Goal: Transaction & Acquisition: Download file/media

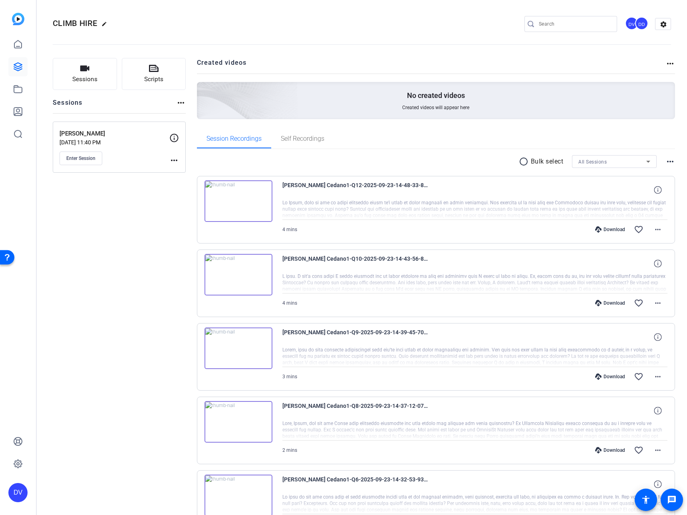
click at [129, 140] on p "[DATE] 11:40 PM" at bounding box center [115, 142] width 110 height 6
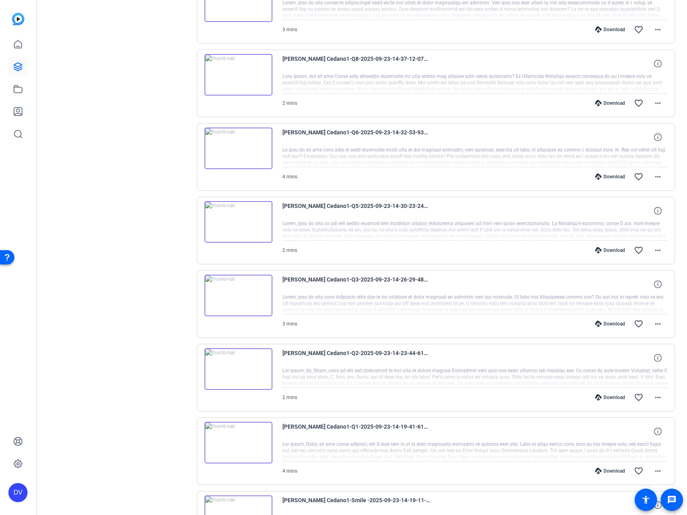
scroll to position [372, 0]
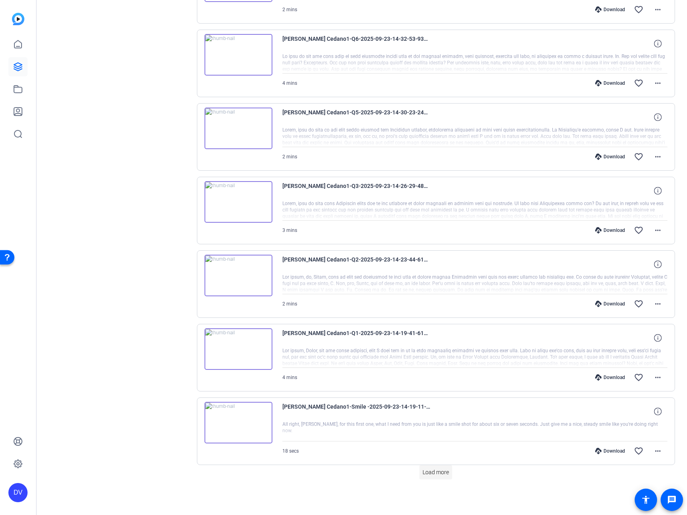
click at [445, 477] on span at bounding box center [435, 471] width 33 height 19
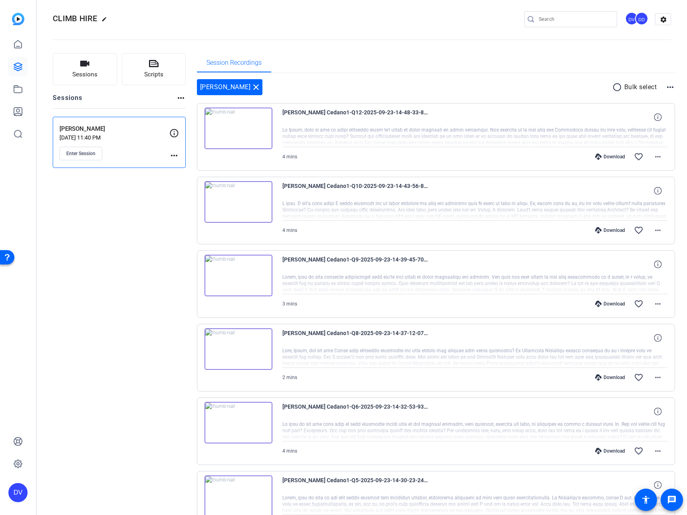
scroll to position [0, 0]
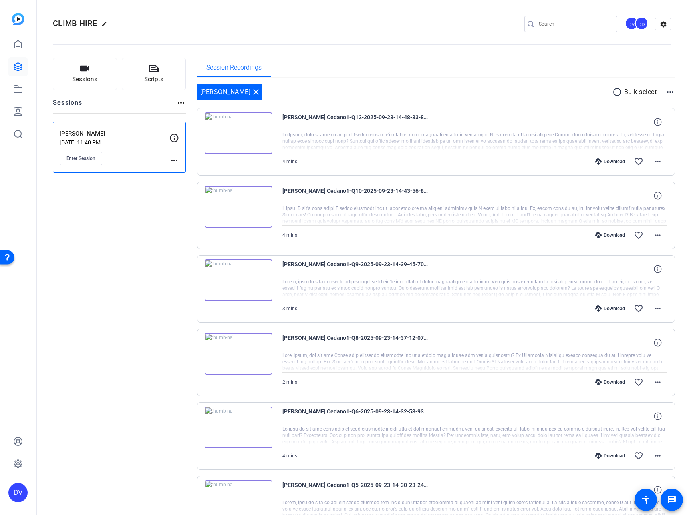
click at [624, 93] on p "Bulk select" at bounding box center [640, 92] width 33 height 10
click at [612, 92] on mat-icon "radio_button_unchecked" at bounding box center [618, 92] width 12 height 10
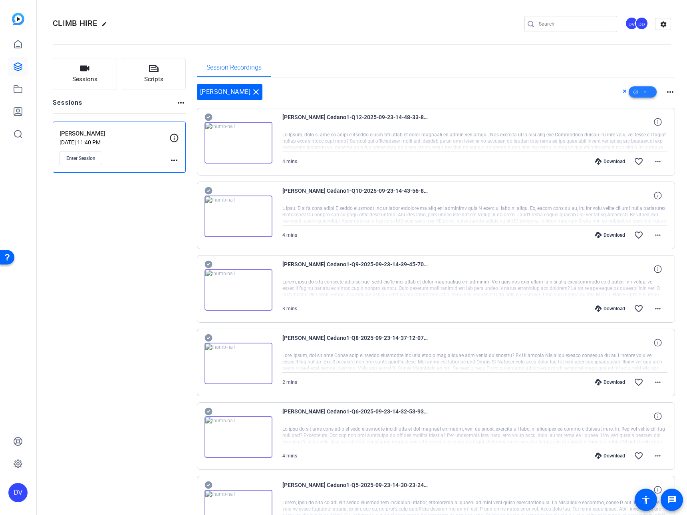
click at [636, 95] on span at bounding box center [643, 91] width 28 height 19
click at [151, 263] on div at bounding box center [343, 257] width 687 height 515
click at [650, 89] on span at bounding box center [643, 91] width 28 height 19
click at [629, 106] on button "Select All" at bounding box center [651, 104] width 55 height 10
click at [654, 124] on span "Download Original" at bounding box center [652, 125] width 42 height 10
